Goal: Register for event/course

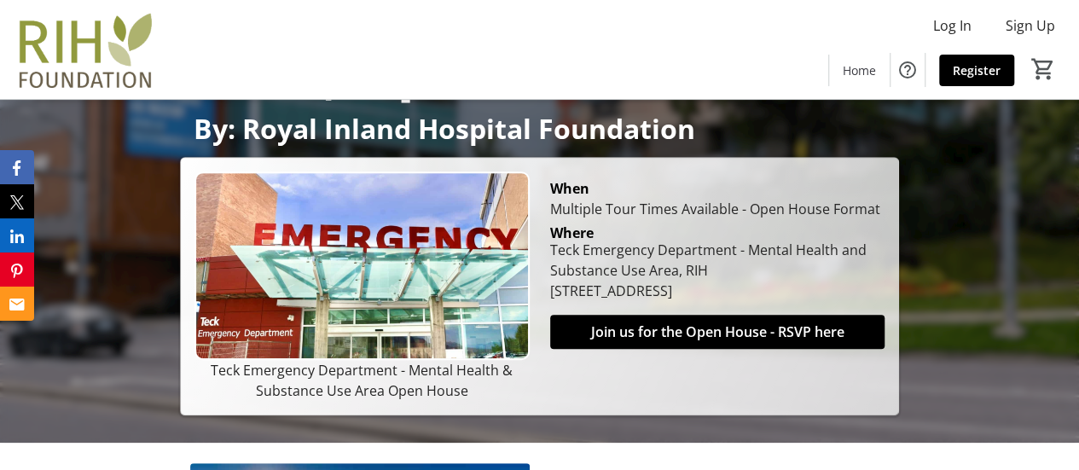
scroll to position [341, 0]
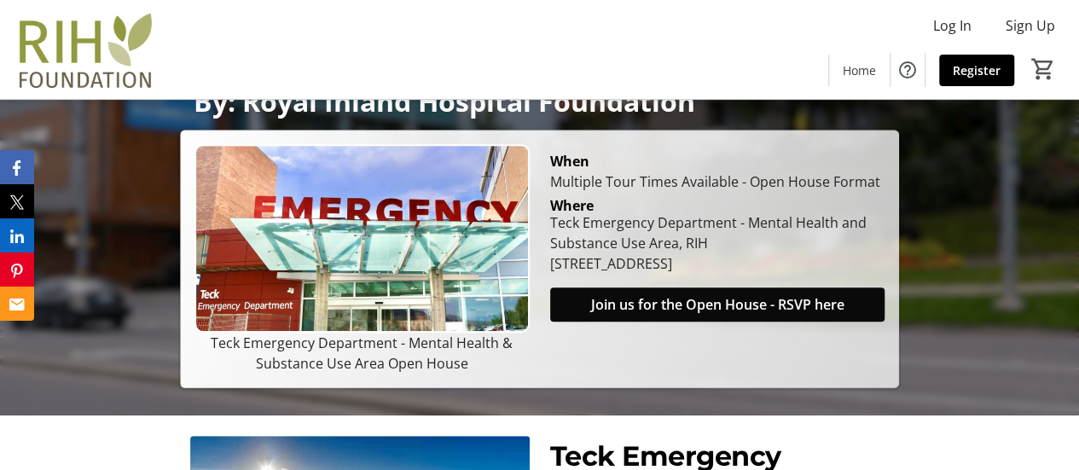
click at [666, 298] on span "Join us for the Open House - RSVP here" at bounding box center [716, 304] width 253 height 20
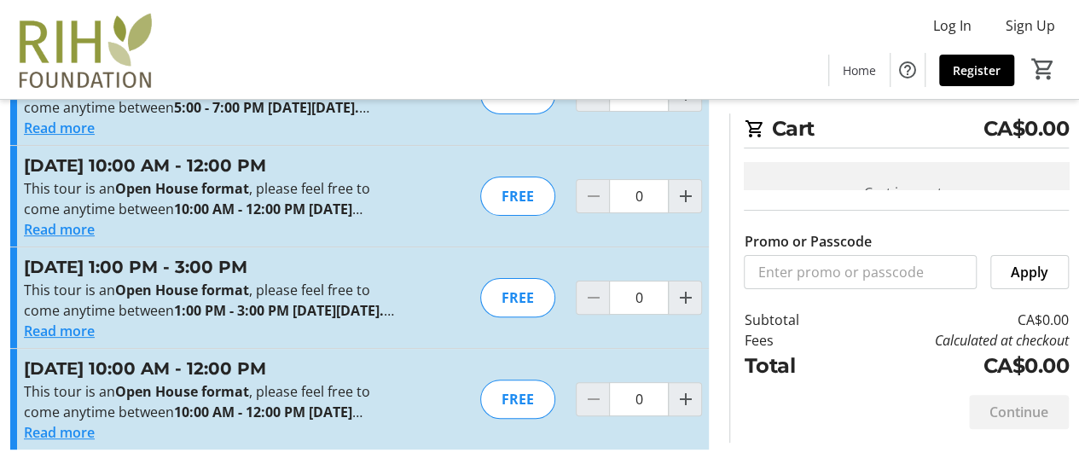
scroll to position [172, 0]
click at [84, 321] on button "Read more" at bounding box center [59, 331] width 71 height 20
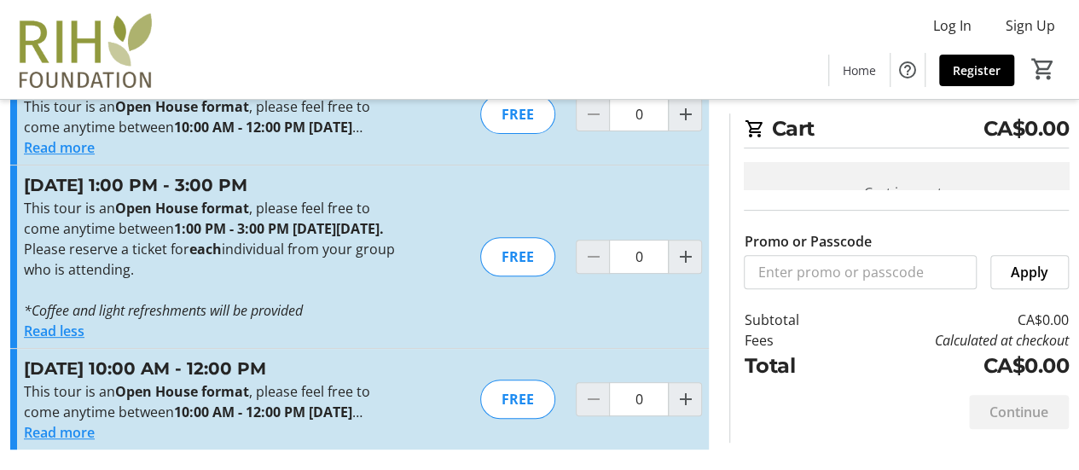
scroll to position [258, 0]
click at [682, 247] on mat-icon "Increment by one" at bounding box center [685, 257] width 20 height 20
type input "2"
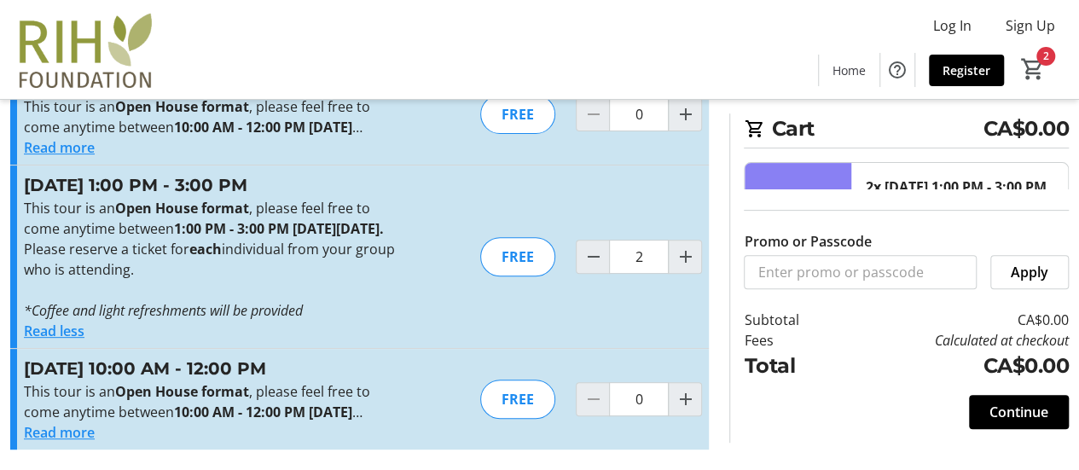
scroll to position [275, 0]
click at [995, 418] on span "Continue" at bounding box center [1019, 412] width 59 height 20
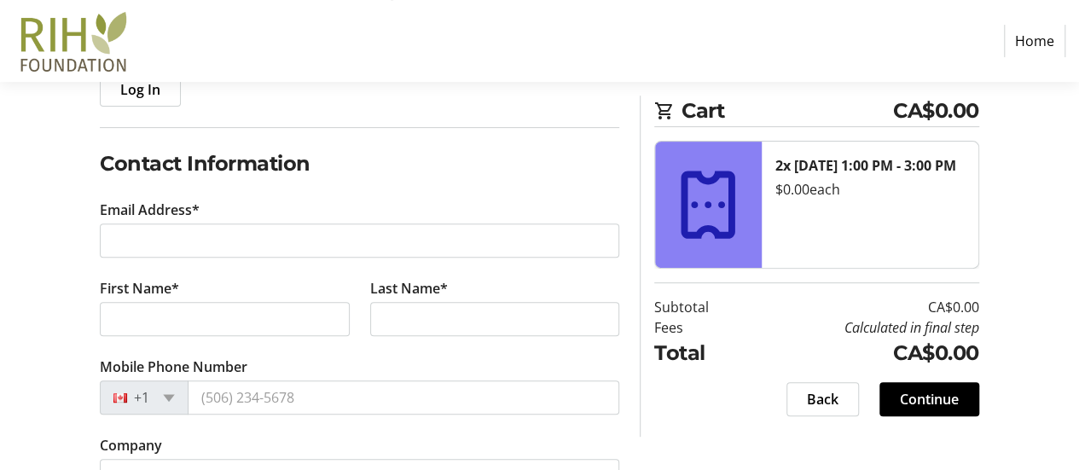
scroll to position [256, 0]
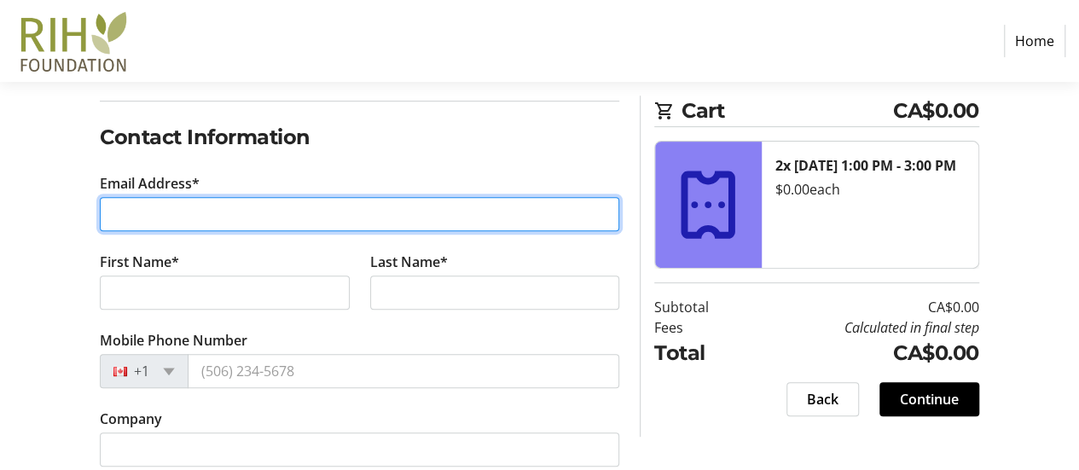
click at [265, 216] on input "Email Address*" at bounding box center [360, 214] width 520 height 34
type input "[EMAIL_ADDRESS][DOMAIN_NAME]"
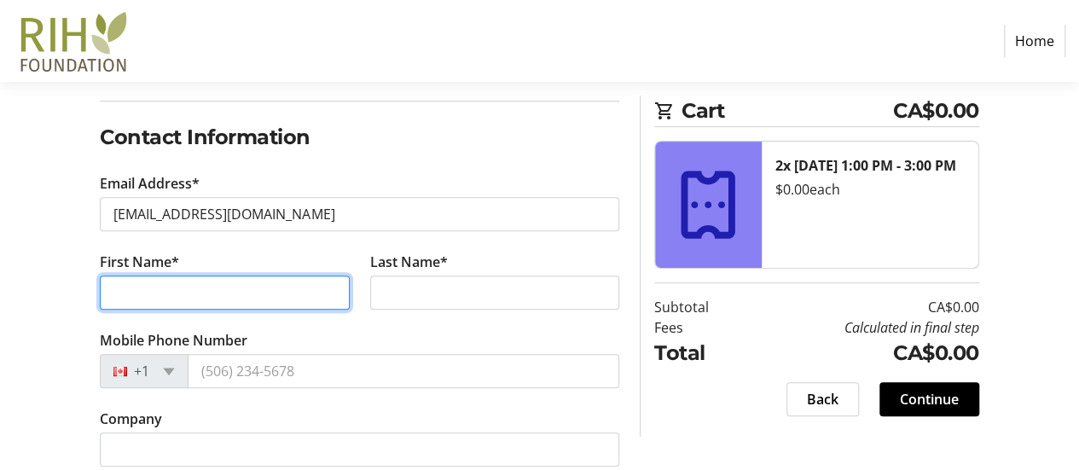
type input "[PERSON_NAME]"
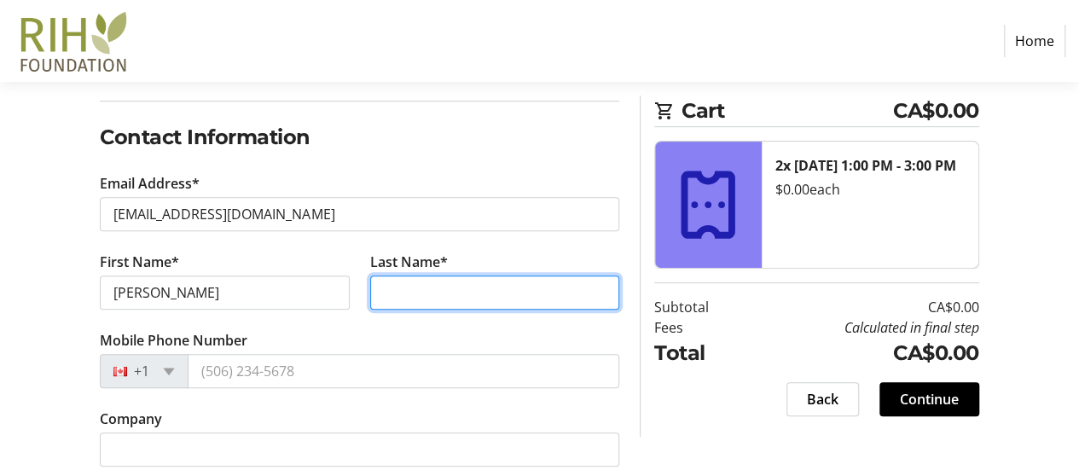
type input "Hayward"
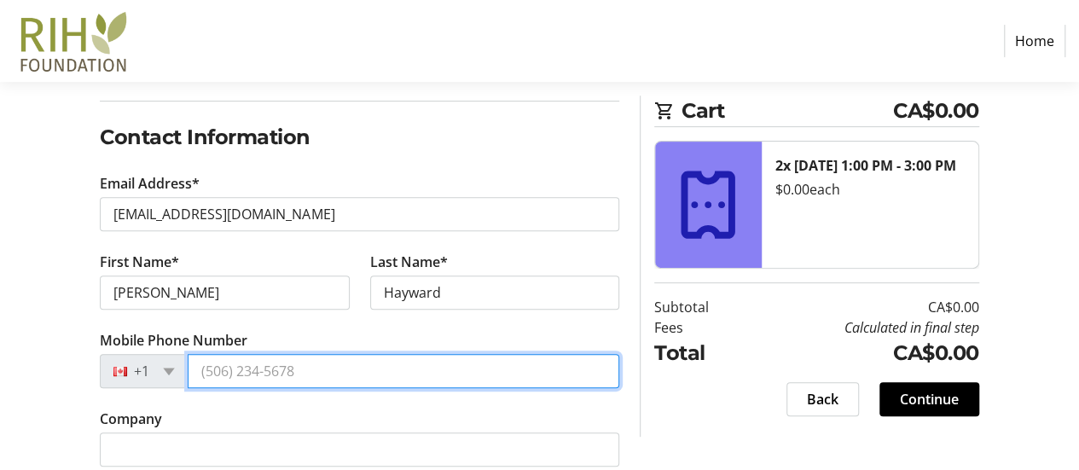
type input "[PHONE_NUMBER]"
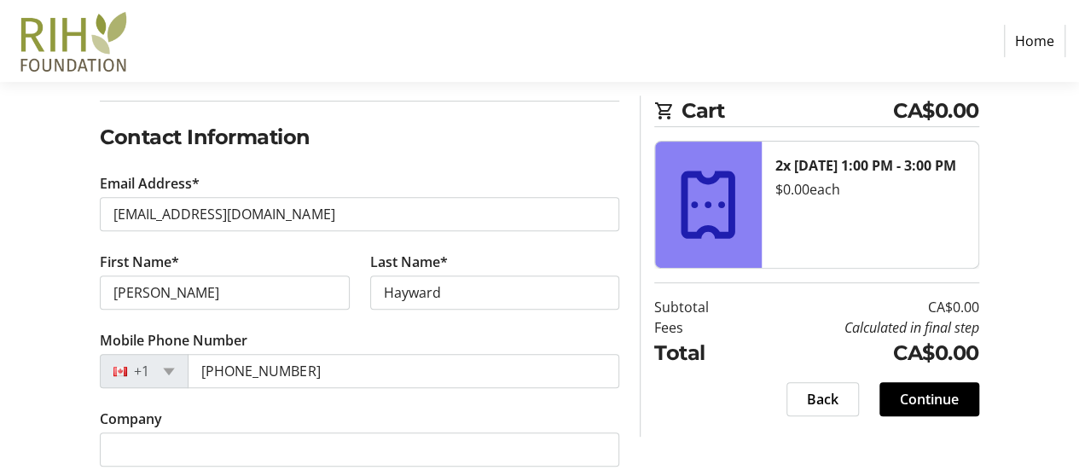
click at [51, 236] on div "Log In to Your Account (Optional) Or continue below to checkout as a guest. Log…" at bounding box center [539, 248] width 1079 height 561
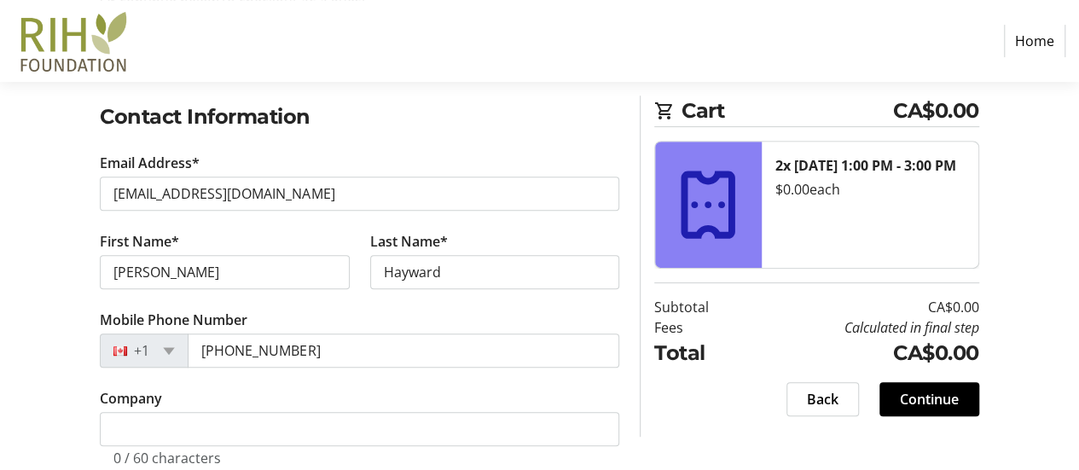
scroll to position [311, 0]
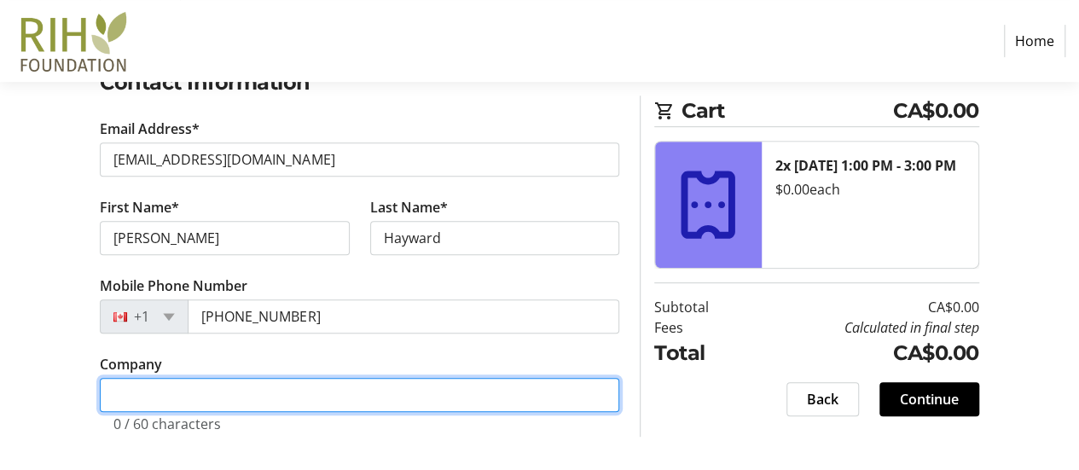
click at [142, 378] on input "Company" at bounding box center [360, 395] width 520 height 34
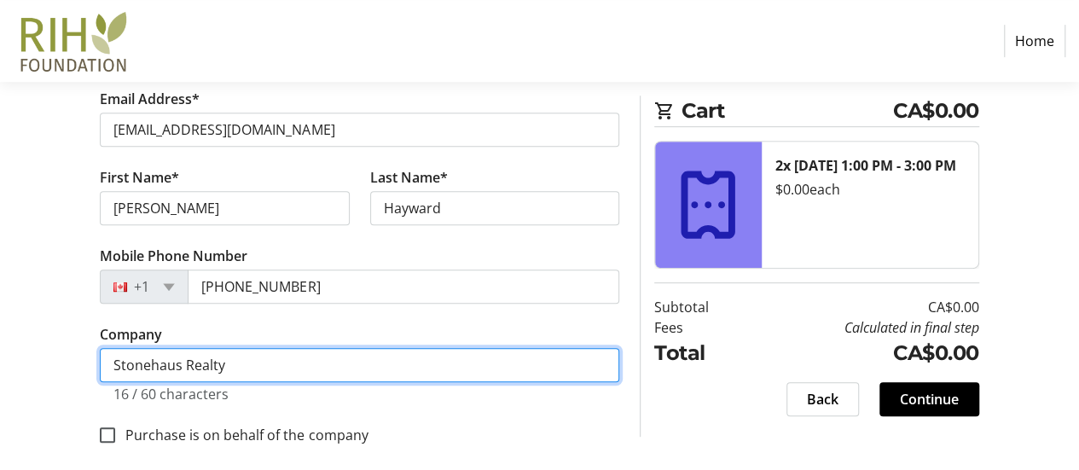
scroll to position [353, 0]
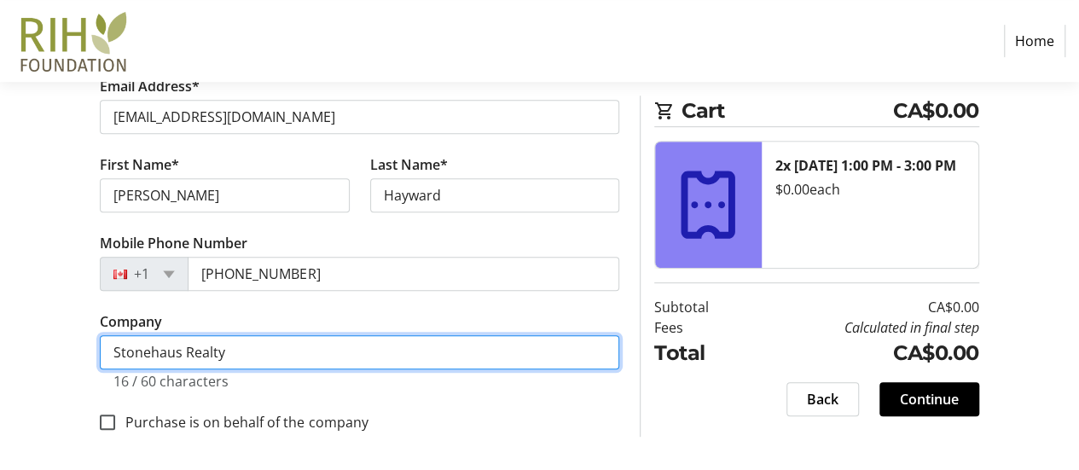
type input "Stonehaus Realty"
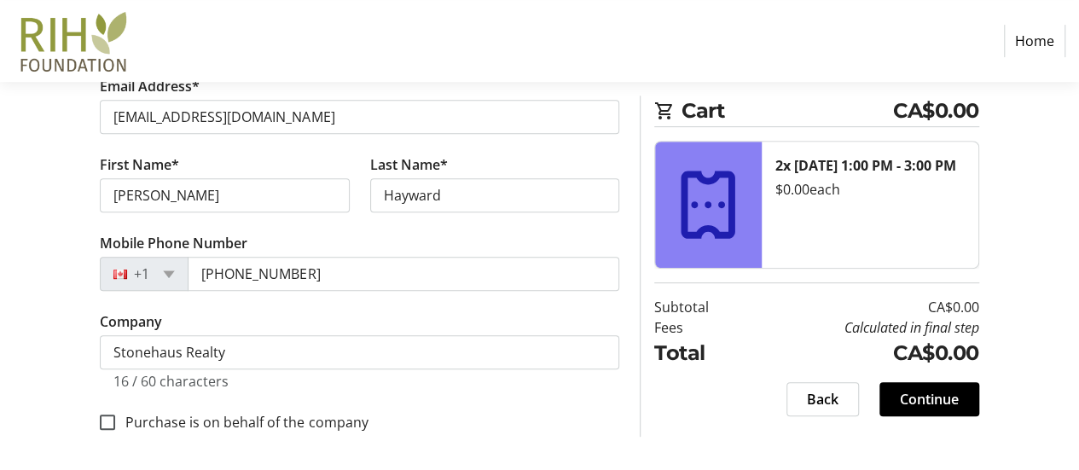
click at [542, 422] on div "Purchase is on behalf of the company" at bounding box center [360, 421] width 520 height 22
click at [961, 404] on span at bounding box center [930, 399] width 100 height 41
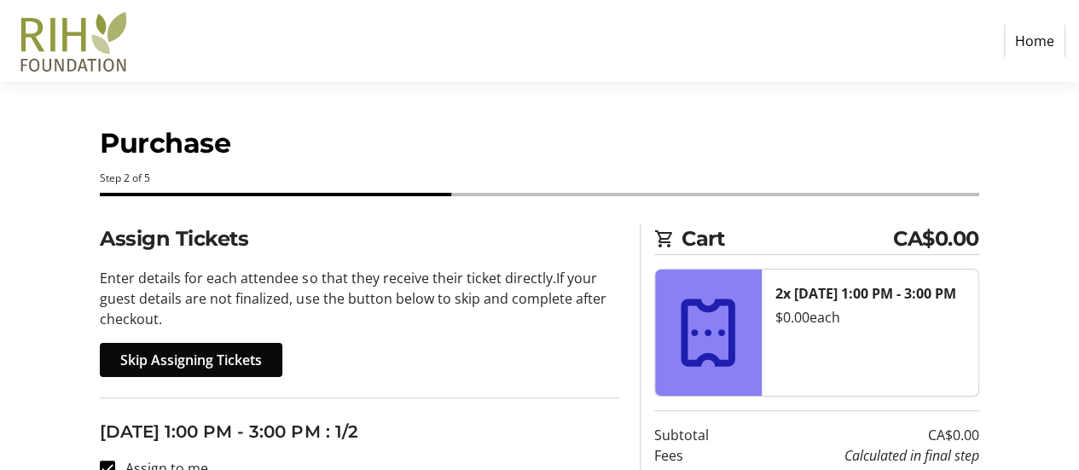
click at [203, 364] on span "Skip Assigning Tickets" at bounding box center [191, 360] width 142 height 20
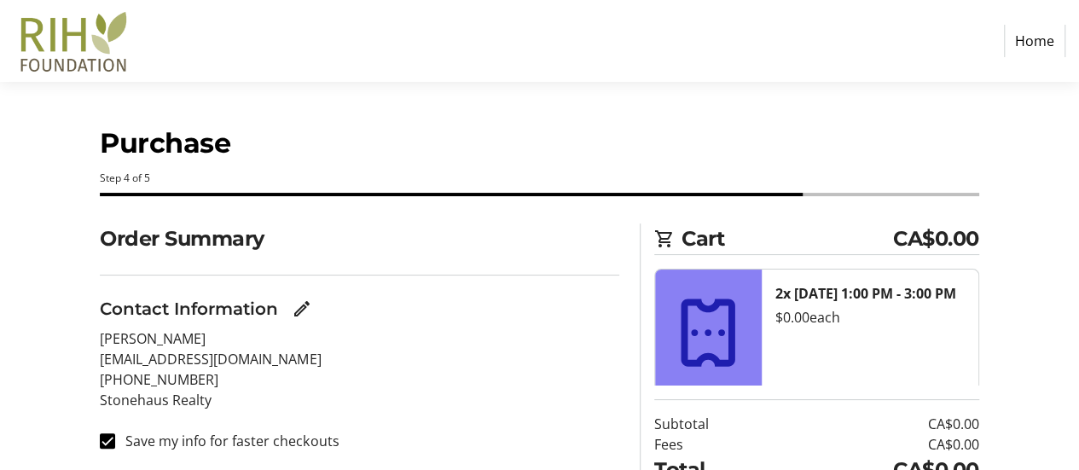
scroll to position [128, 0]
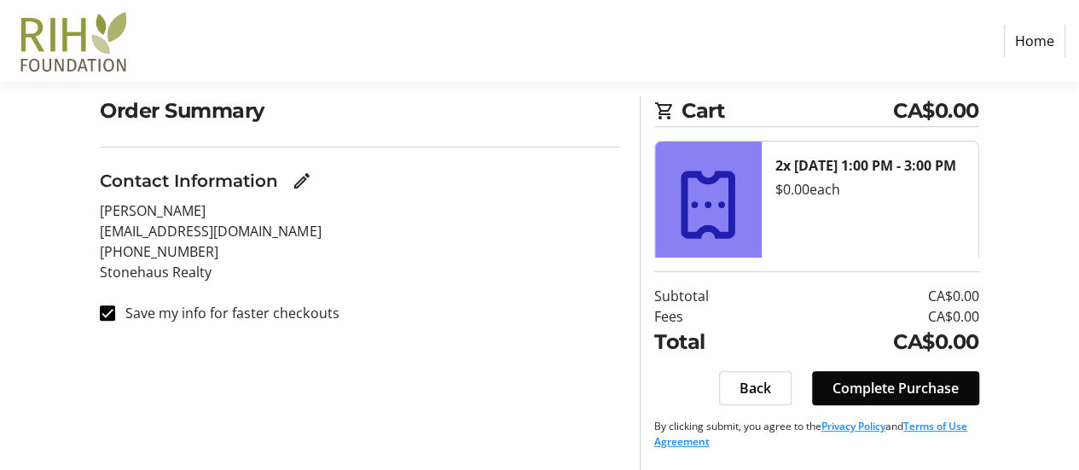
click at [894, 395] on span "Complete Purchase" at bounding box center [896, 388] width 126 height 20
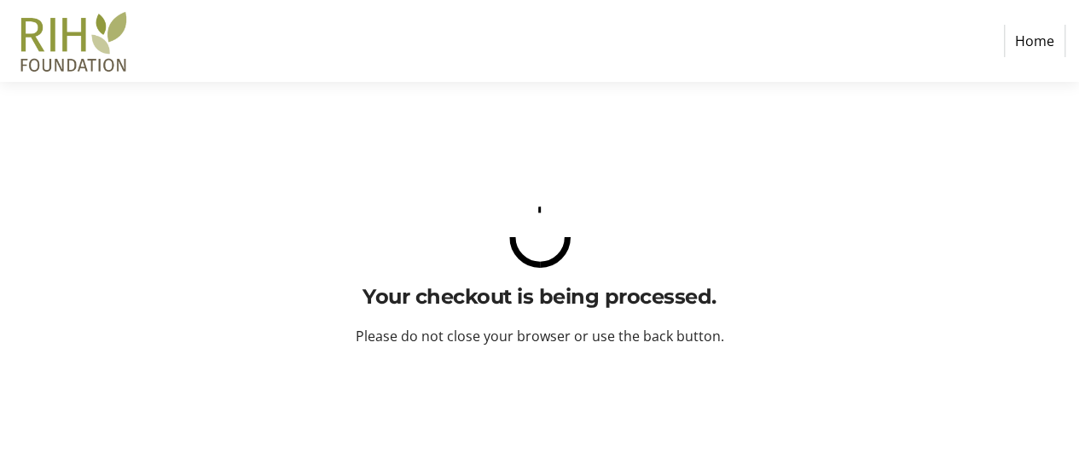
scroll to position [0, 0]
